Goal: Information Seeking & Learning: Check status

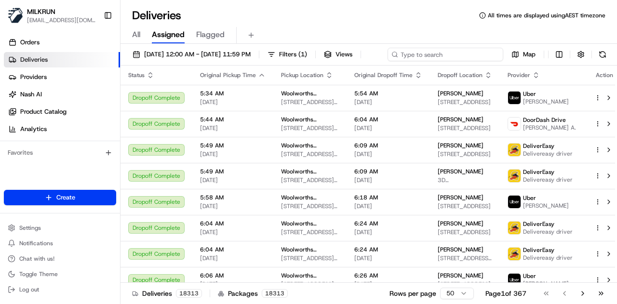
click at [460, 56] on input at bounding box center [445, 54] width 116 height 13
paste input "8e775866-6694-4275-b327-0c140309b341"
type input "8e775866-6694-4275-b327-0c140309b341"
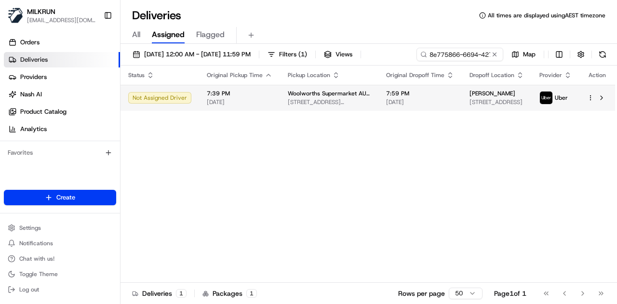
click at [406, 114] on div "Status Original Pickup Time Pickup Location Original Dropoff Time Dropoff Locat…" at bounding box center [367, 174] width 494 height 217
click at [432, 107] on td "7:59 PM [DATE]" at bounding box center [419, 98] width 83 height 26
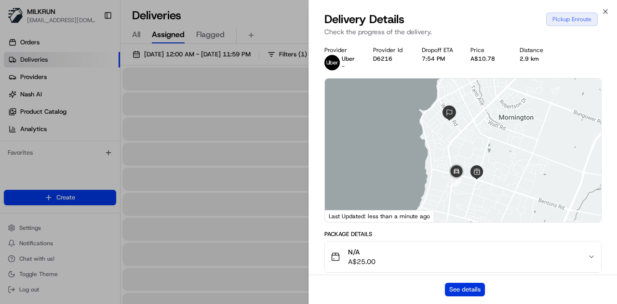
click at [462, 289] on button "See details" at bounding box center [465, 289] width 40 height 13
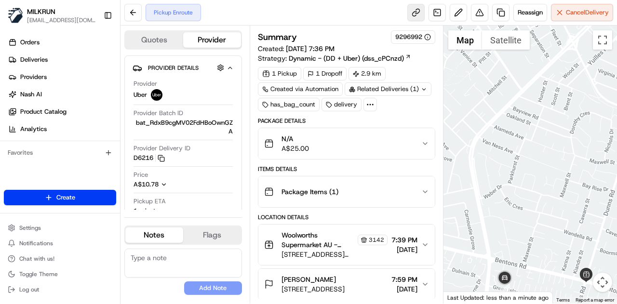
click at [413, 14] on link at bounding box center [415, 12] width 17 height 17
